Goal: Navigation & Orientation: Find specific page/section

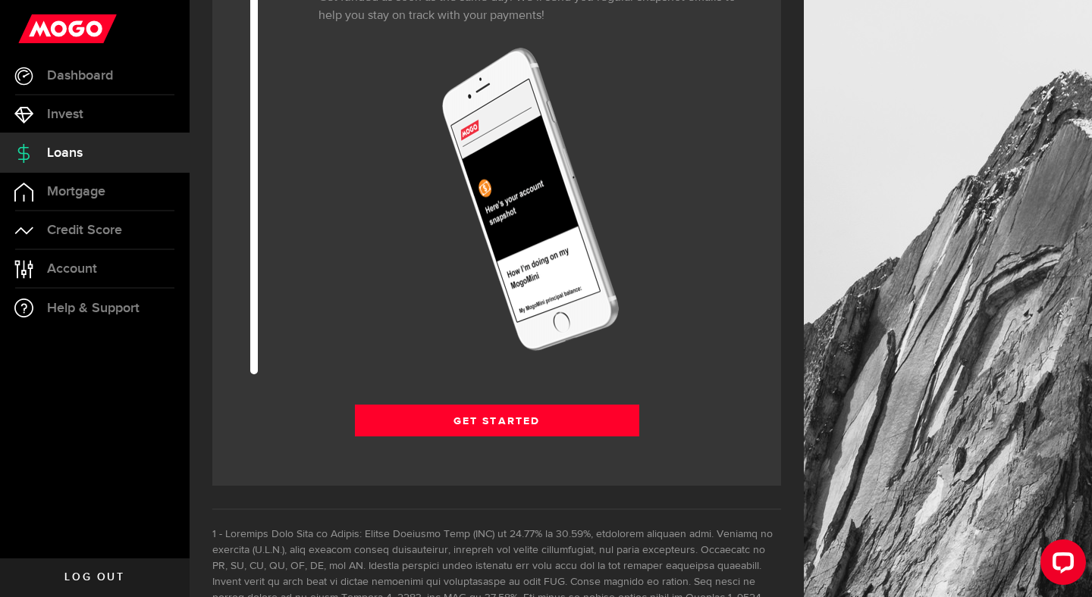
scroll to position [1901, 0]
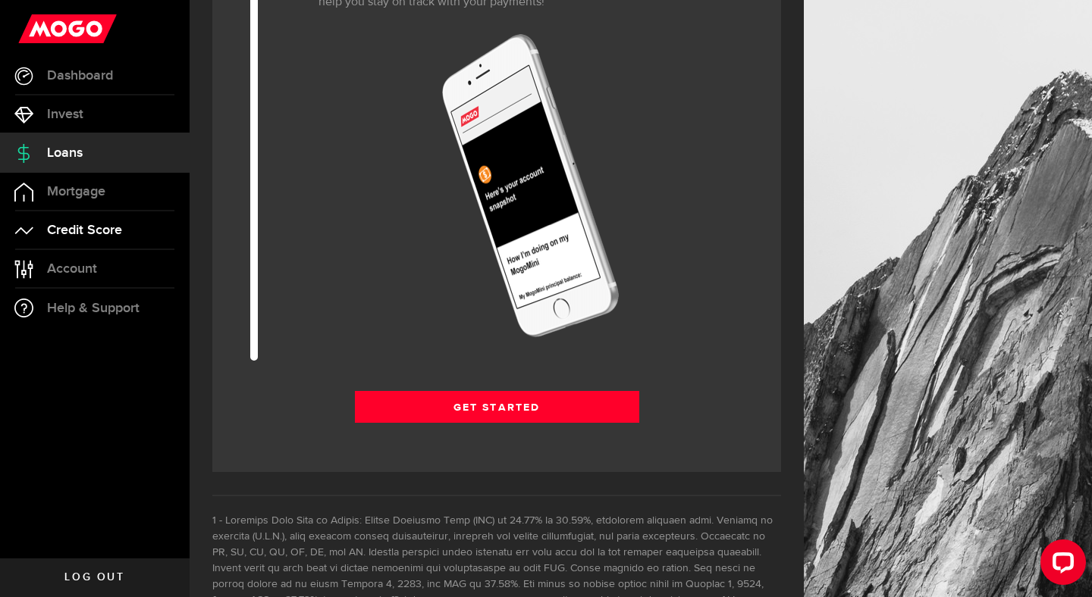
click at [108, 231] on span "Credit Score" at bounding box center [84, 231] width 75 height 14
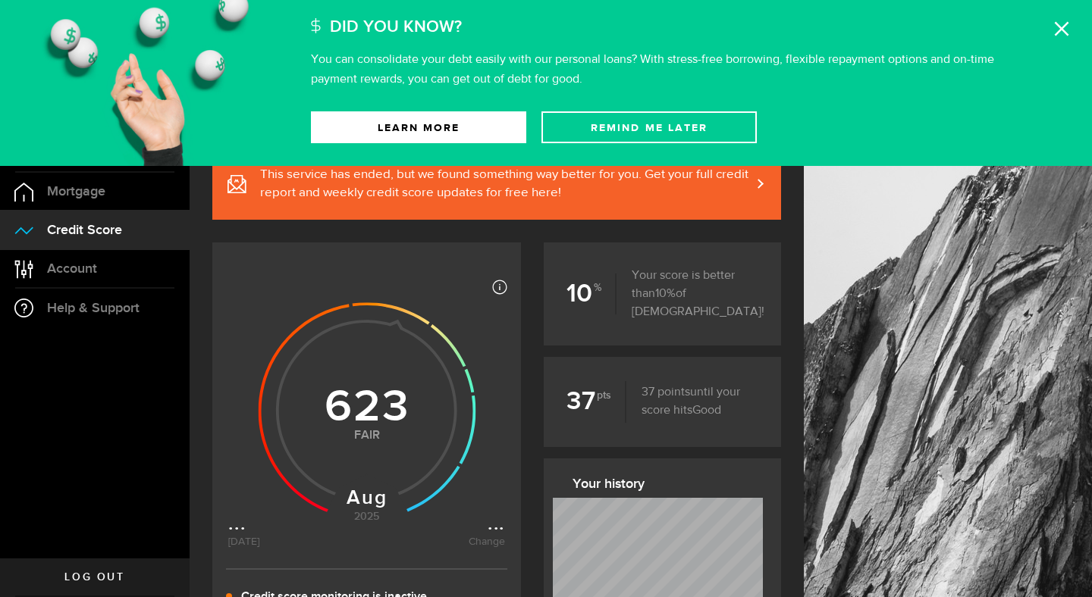
click at [527, 428] on section "Most credit scores are between 399 and 862, and higher scores are better becaus…" at bounding box center [496, 453] width 569 height 421
click at [1058, 33] on use at bounding box center [1062, 29] width 14 height 14
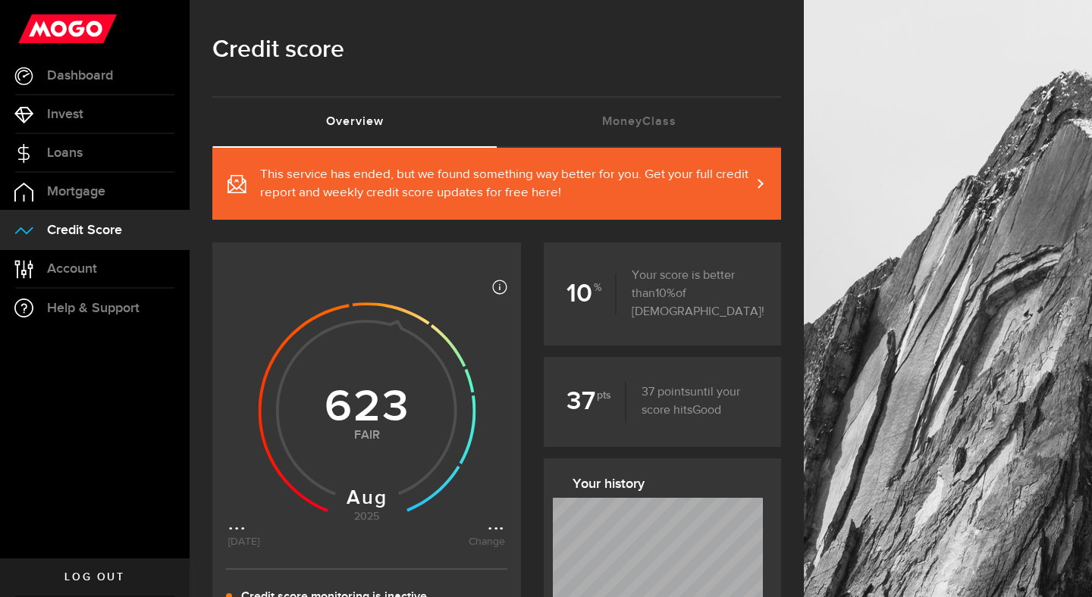
click at [535, 456] on section "Most credit scores are between 399 and 862, and higher scores are better becaus…" at bounding box center [496, 453] width 569 height 421
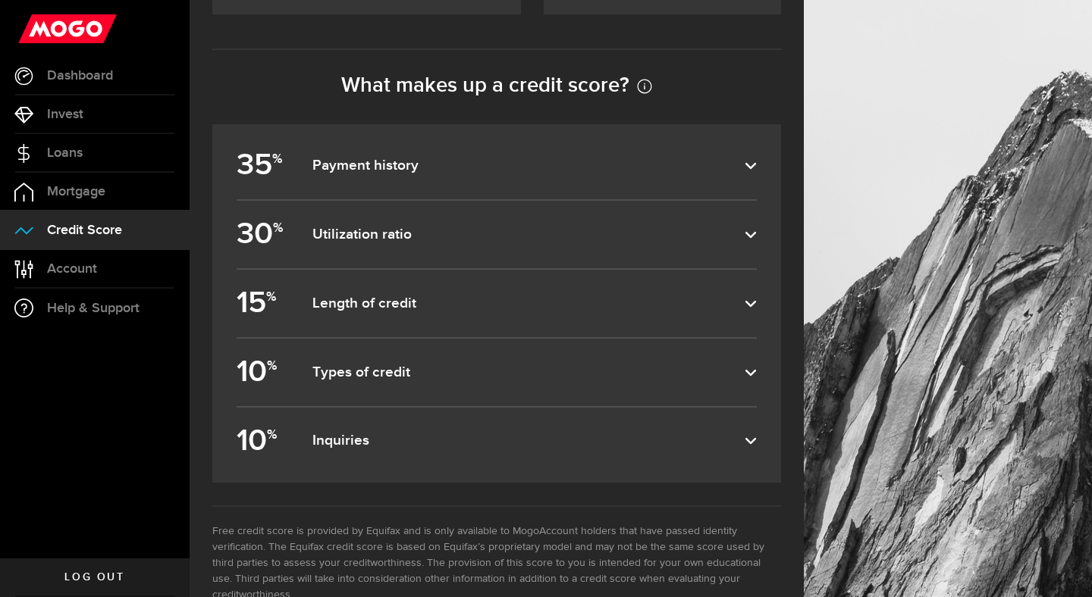
scroll to position [663, 0]
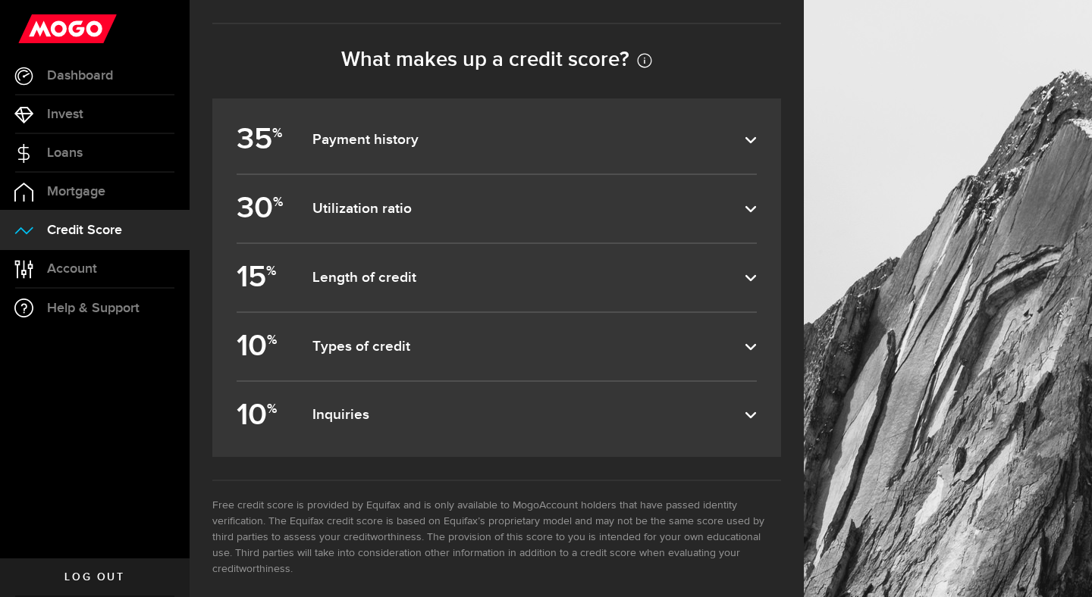
click at [522, 433] on label "10 % Inquiries" at bounding box center [497, 415] width 520 height 67
click at [0, 0] on input "10 % Inquiries" at bounding box center [0, 0] width 0 height 0
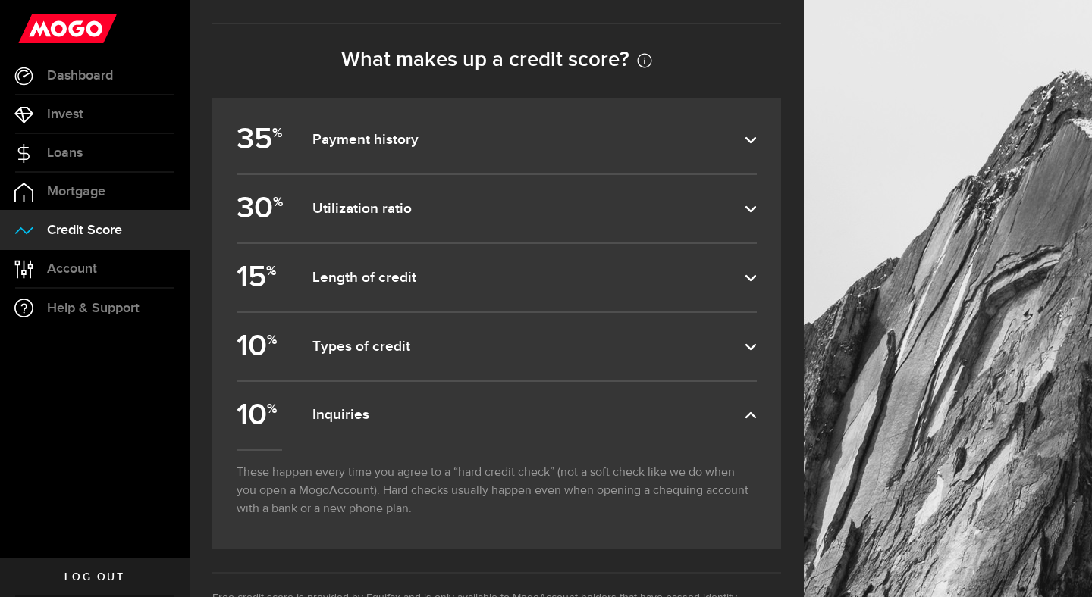
click at [196, 311] on div "[DATE] [DATE] 623 ? Fair ... This service has ended, but we found something way…" at bounding box center [497, 94] width 614 height 1221
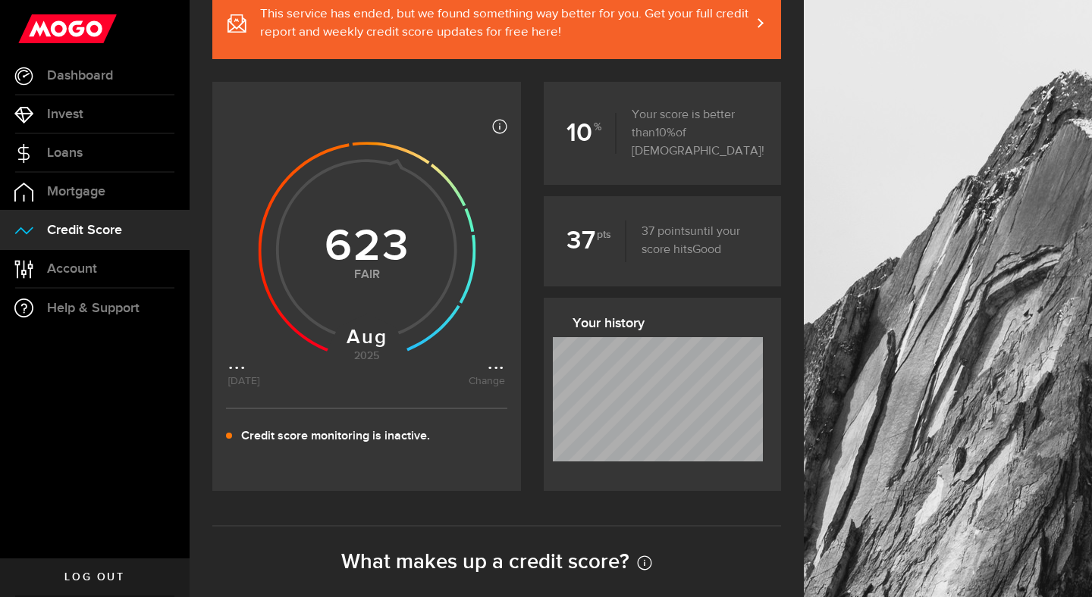
scroll to position [166, 0]
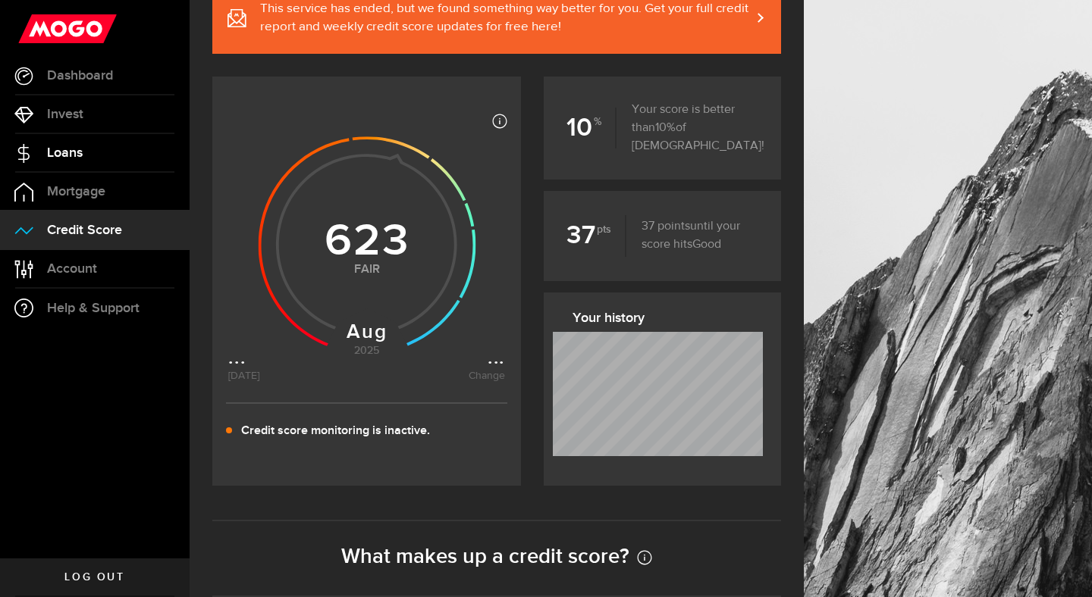
click at [82, 159] on span "Loans" at bounding box center [65, 153] width 36 height 14
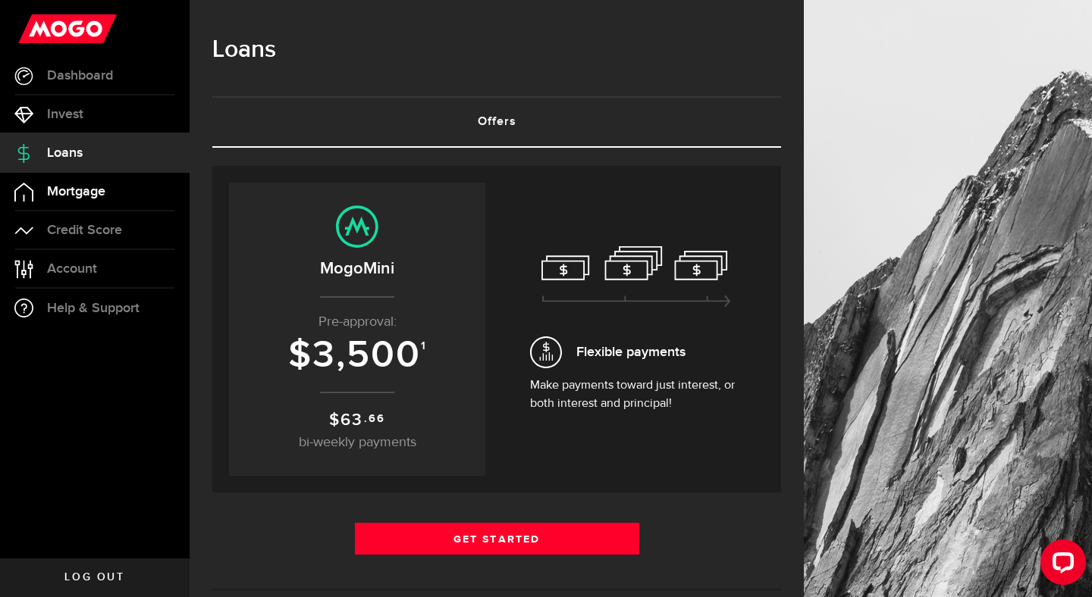
click at [79, 202] on link "Mortgage" at bounding box center [95, 192] width 190 height 38
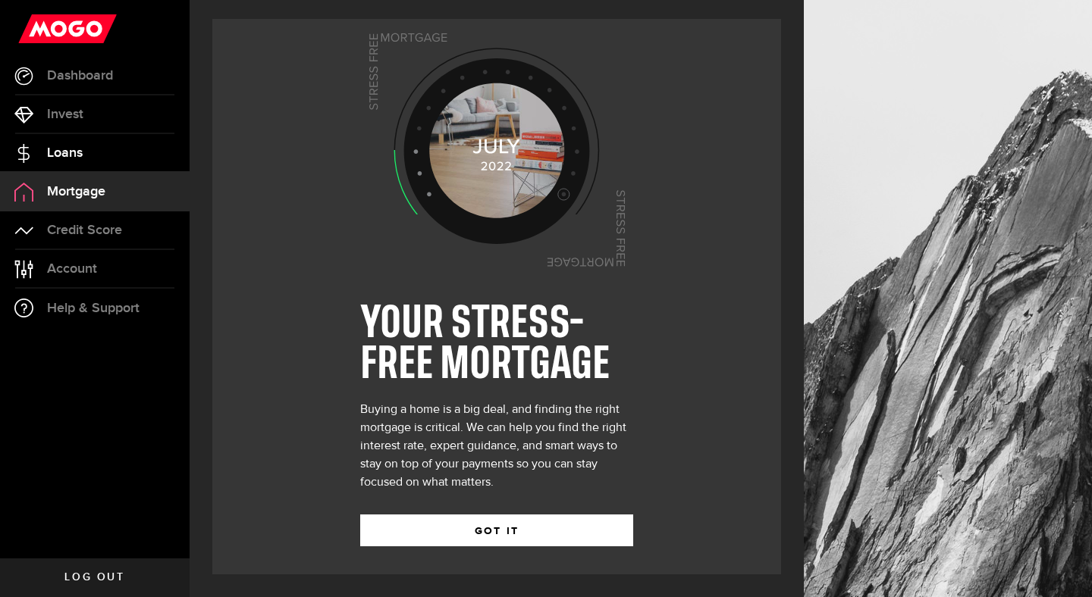
click at [77, 158] on span "Loans" at bounding box center [65, 153] width 36 height 14
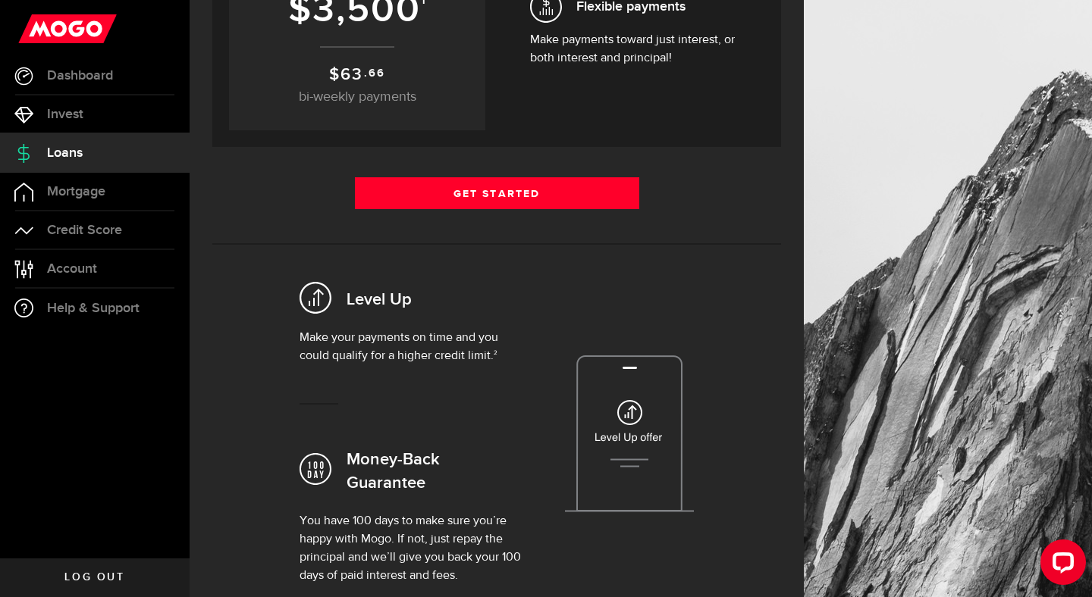
scroll to position [346, 0]
click at [36, 79] on link "Dashboard" at bounding box center [95, 76] width 190 height 38
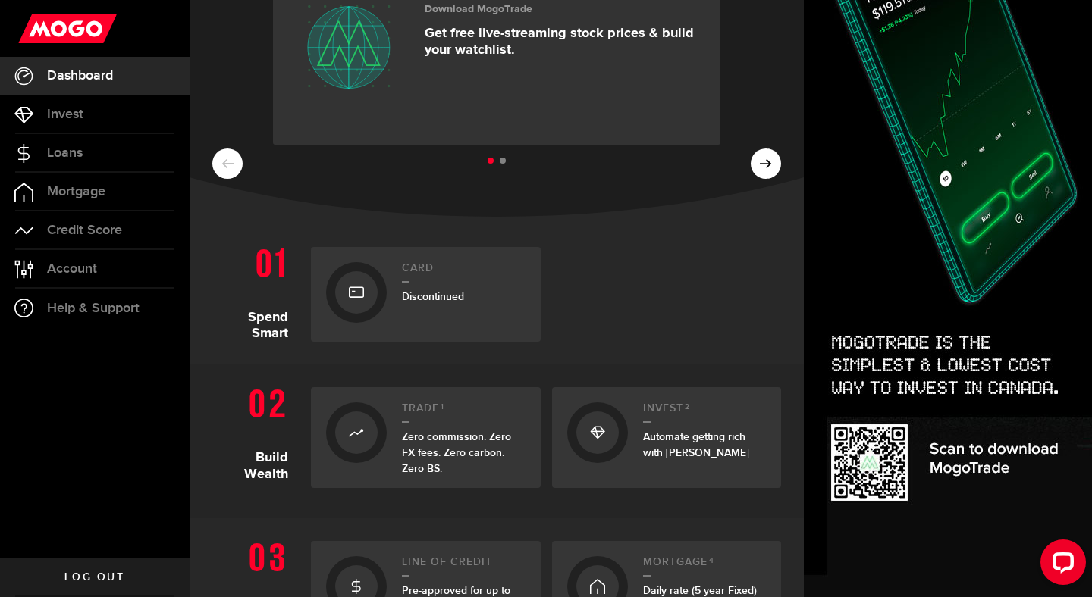
scroll to position [168, 0]
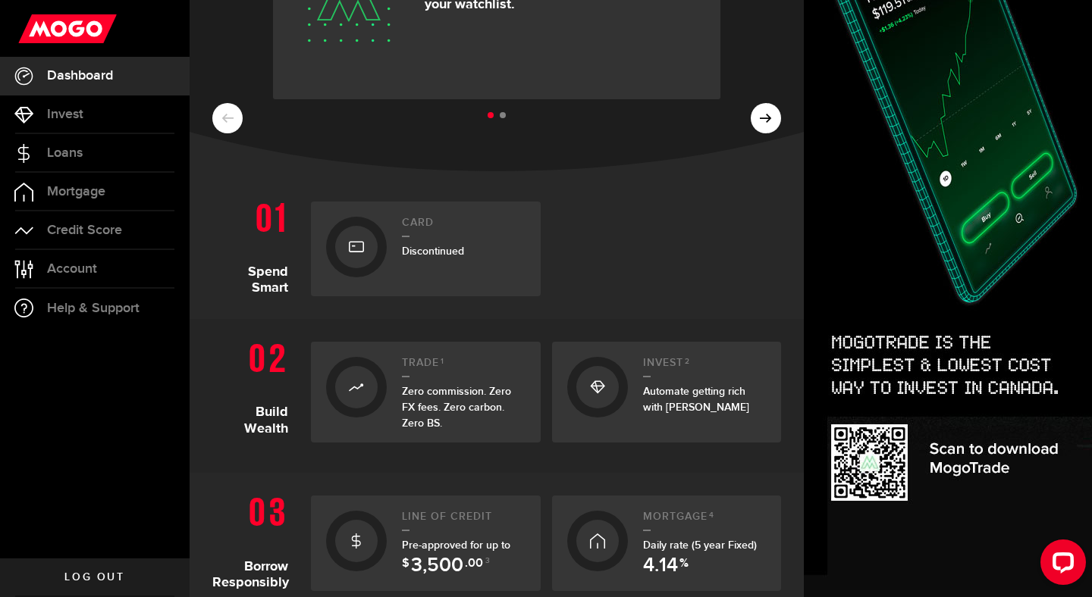
click at [206, 387] on section "Build Wealth Trade 1 Zero commission. Zero FX fees. Zero carbon. Zero BS. Bitco…" at bounding box center [497, 396] width 614 height 154
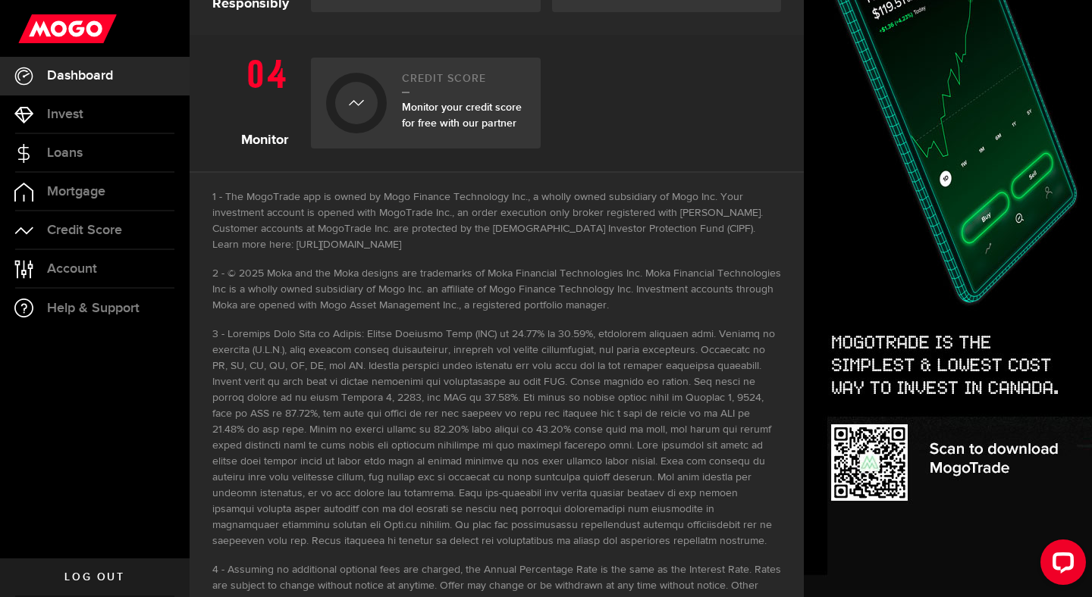
scroll to position [796, 0]
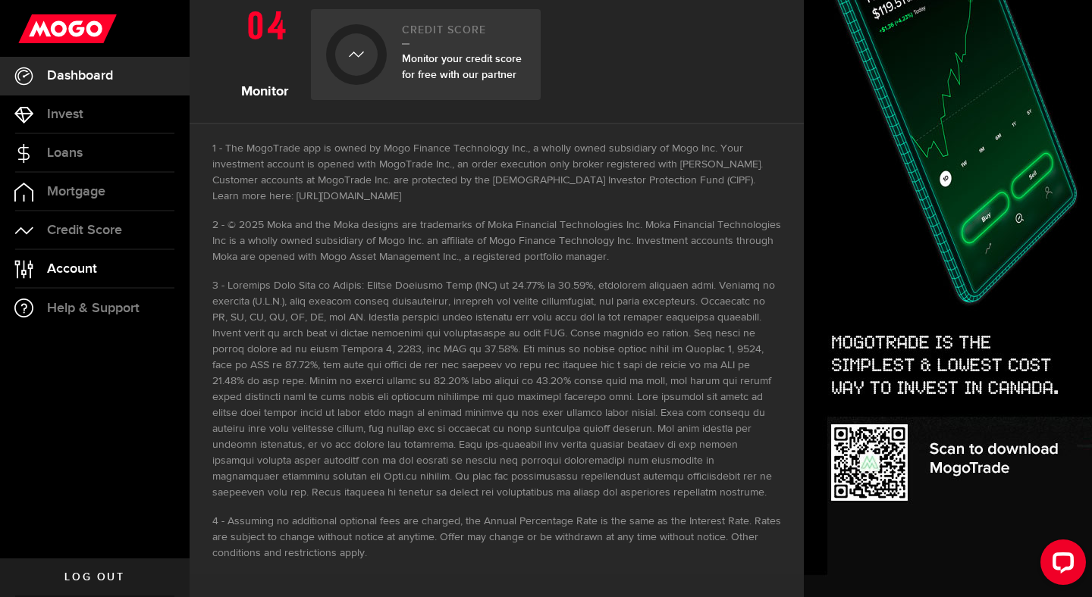
click at [90, 267] on span "Account" at bounding box center [72, 269] width 50 height 14
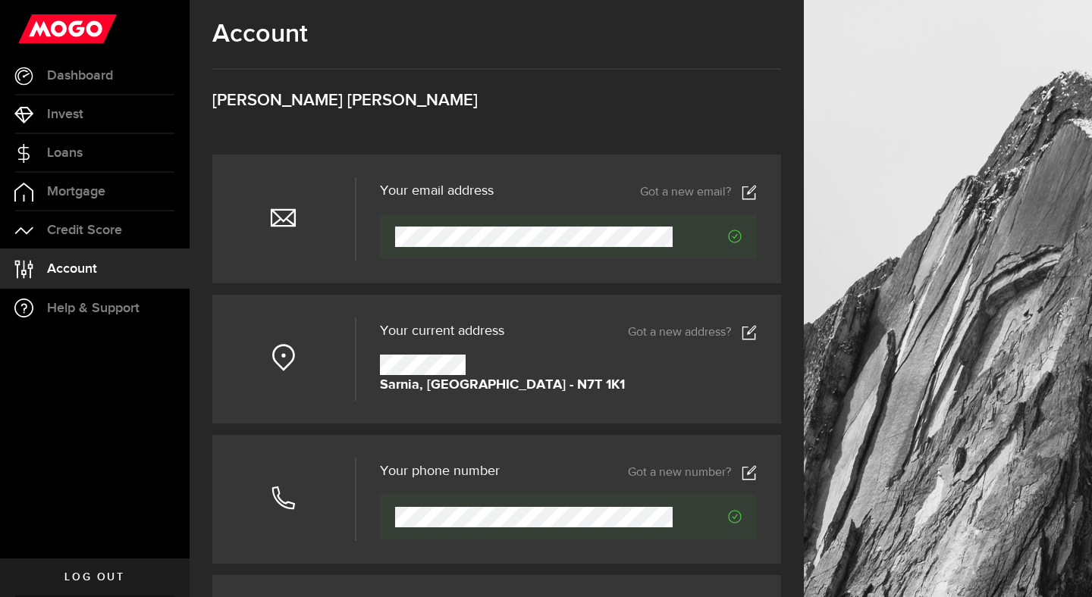
click at [54, 579] on link "Log out" at bounding box center [95, 578] width 190 height 38
